Goal: Task Accomplishment & Management: Manage account settings

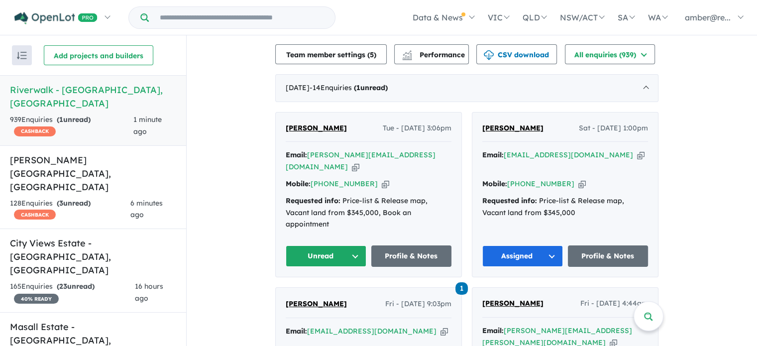
scroll to position [349, 0]
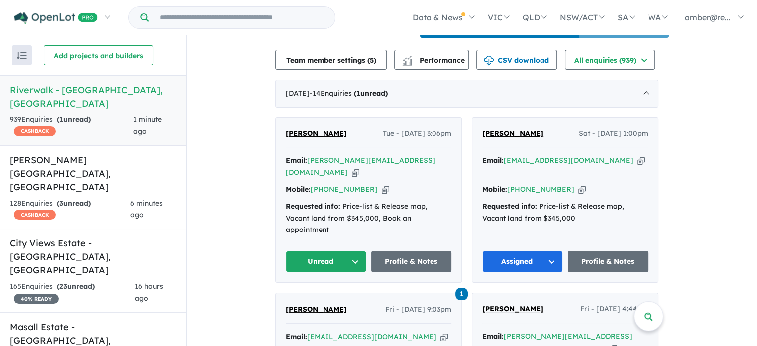
click at [359, 170] on icon "button" at bounding box center [355, 172] width 7 height 10
click at [336, 138] on span "[PERSON_NAME]" at bounding box center [316, 133] width 61 height 9
click at [306, 254] on button "Unread" at bounding box center [326, 261] width 81 height 21
click at [326, 301] on button "Assigned" at bounding box center [329, 308] width 87 height 23
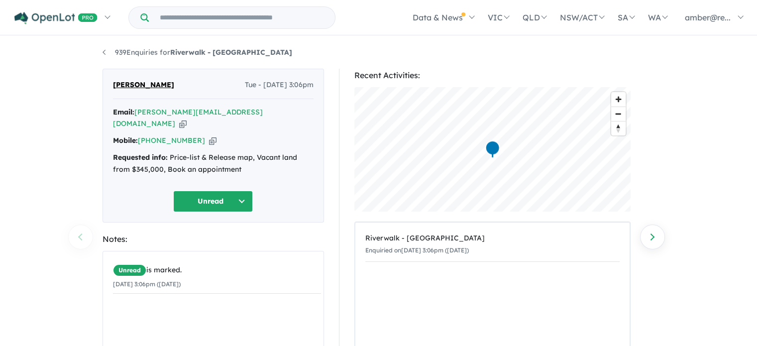
click at [209, 135] on icon "button" at bounding box center [212, 140] width 7 height 10
click at [165, 80] on span "[PERSON_NAME]" at bounding box center [143, 85] width 61 height 12
click at [165, 88] on span "[PERSON_NAME]" at bounding box center [143, 85] width 61 height 12
